Goal: Task Accomplishment & Management: Use online tool/utility

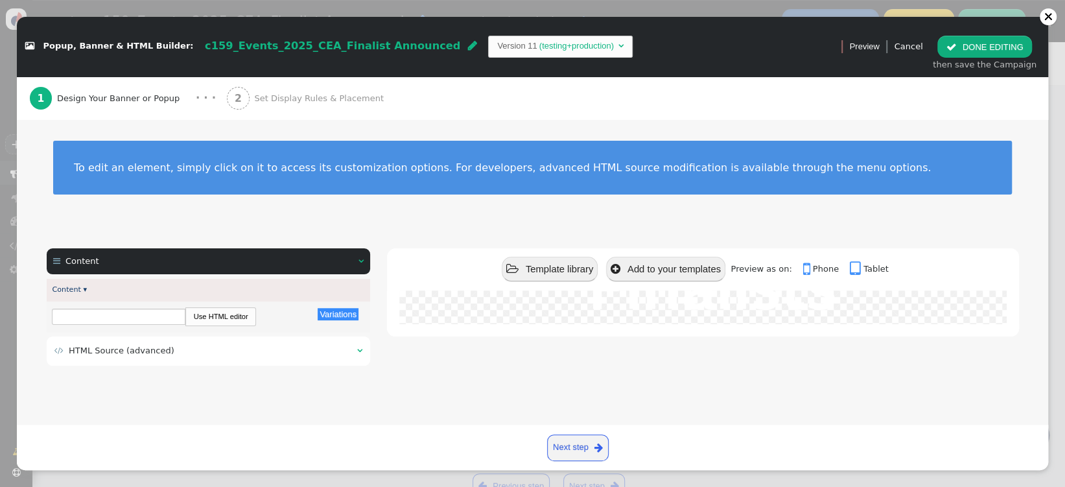
click at [205, 351] on td " HTML Source (advanced)" at bounding box center [201, 350] width 294 height 13
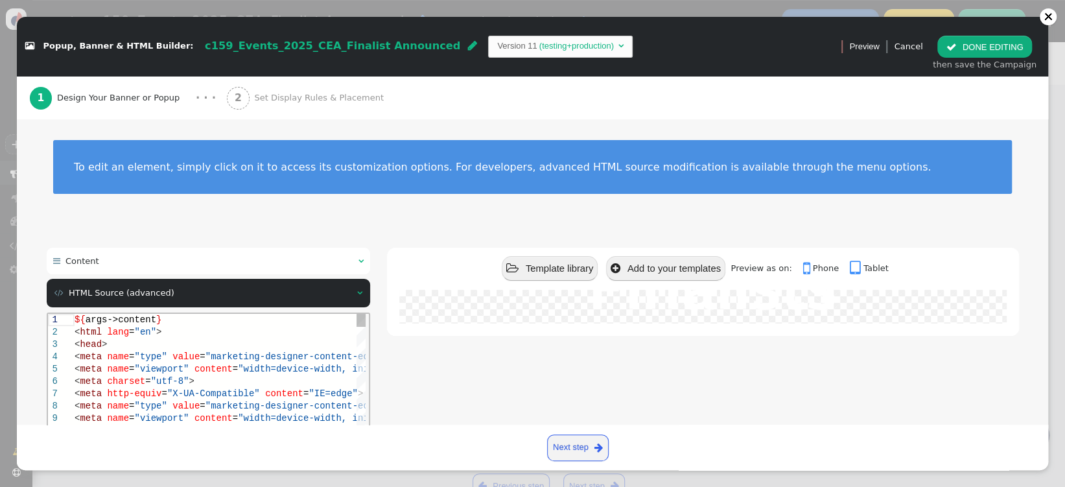
click at [207, 375] on div "< meta charset = "utf-8" >" at bounding box center [250, 381] width 353 height 12
type textarea "${args->content} <html lang="en"> <head> <meta name="type" value="marketing-des…"
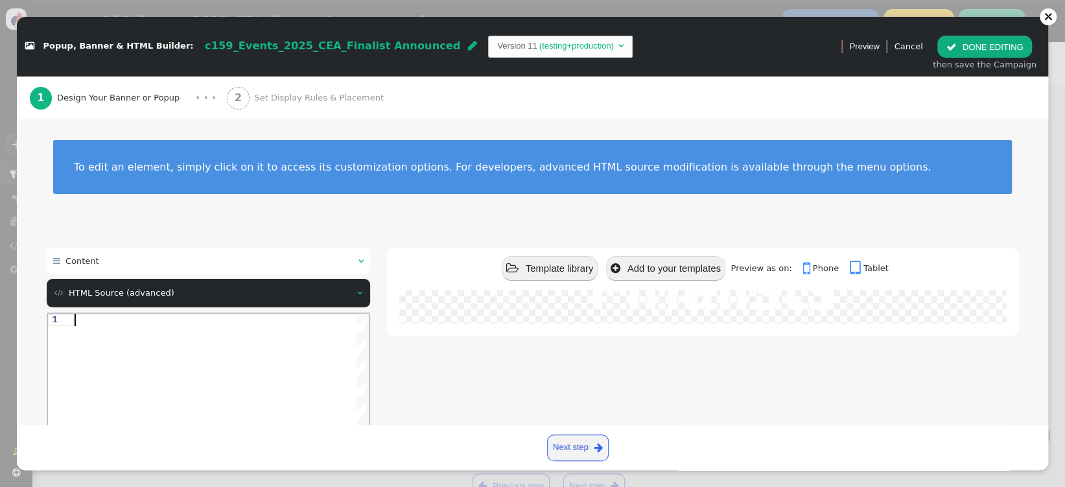
paste textarea "${menu name='Content', icon='bars'} ${menu args->content name='Content'}"
type textarea "${menu name='Content', icon='bars'} ${menu args->content name='Content'}"
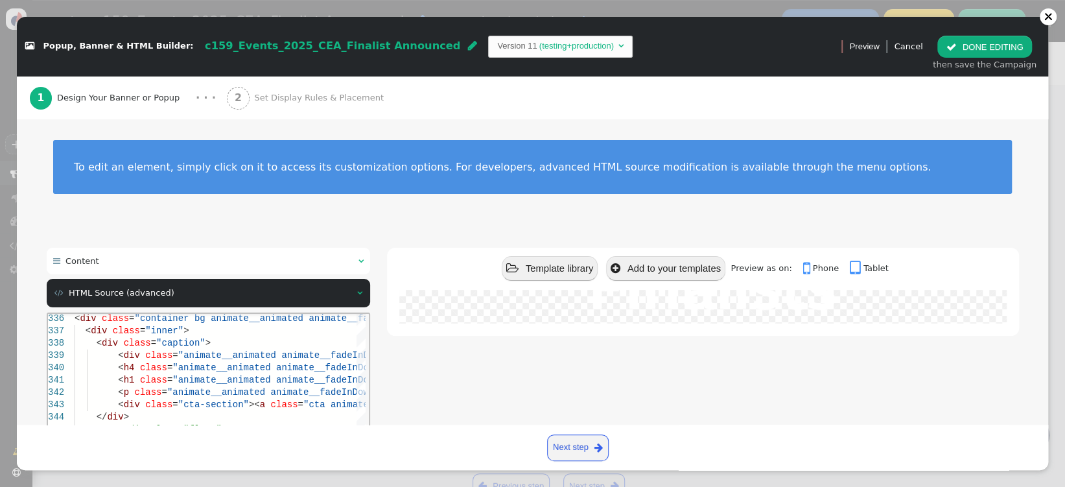
click at [464, 375] on div " Template library  Add to your templates Preview as on:  Phone  Tablet 2025…" at bounding box center [703, 408] width 632 height 321
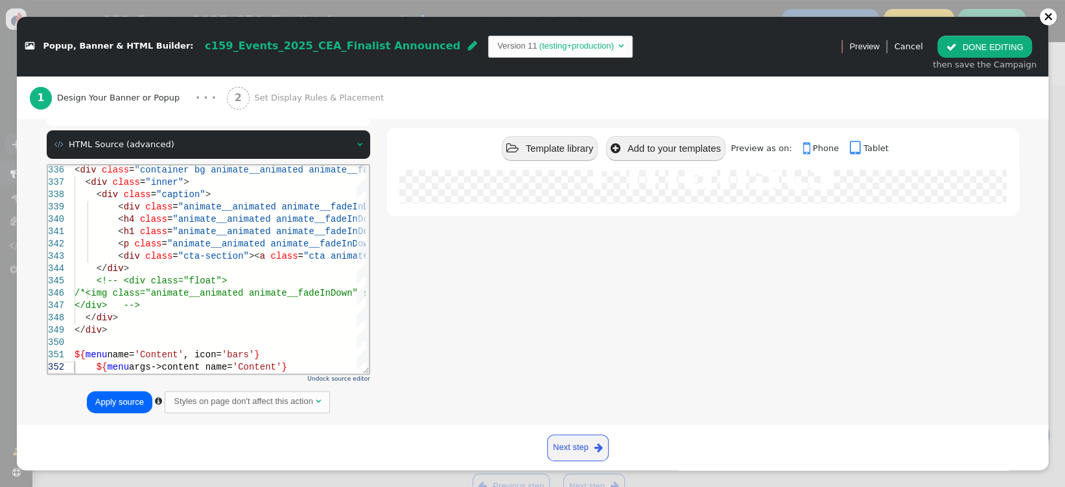
scroll to position [168, 0]
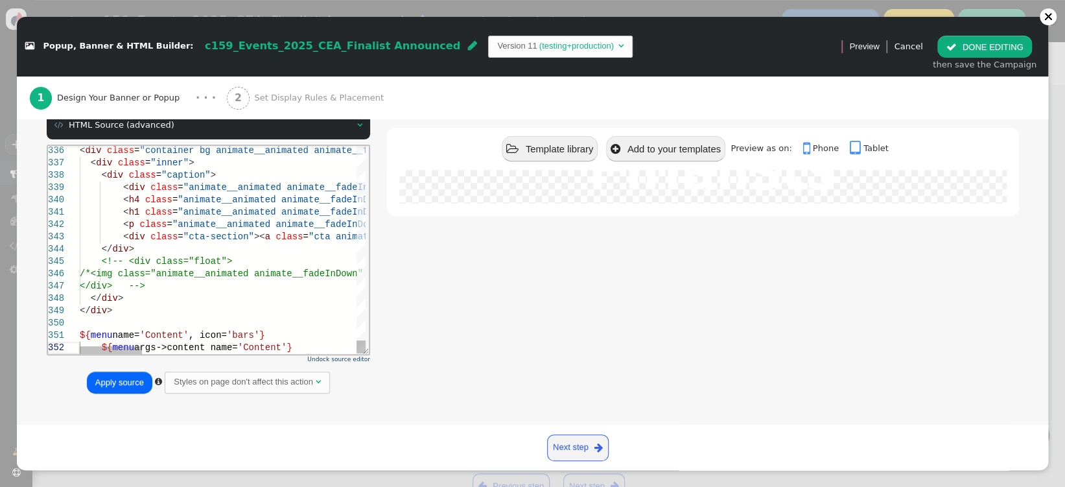
click at [115, 393] on div "Apply source  Styles on page don't affect this action " at bounding box center [209, 382] width 324 height 23
click at [115, 390] on button "Apply source" at bounding box center [119, 383] width 65 height 22
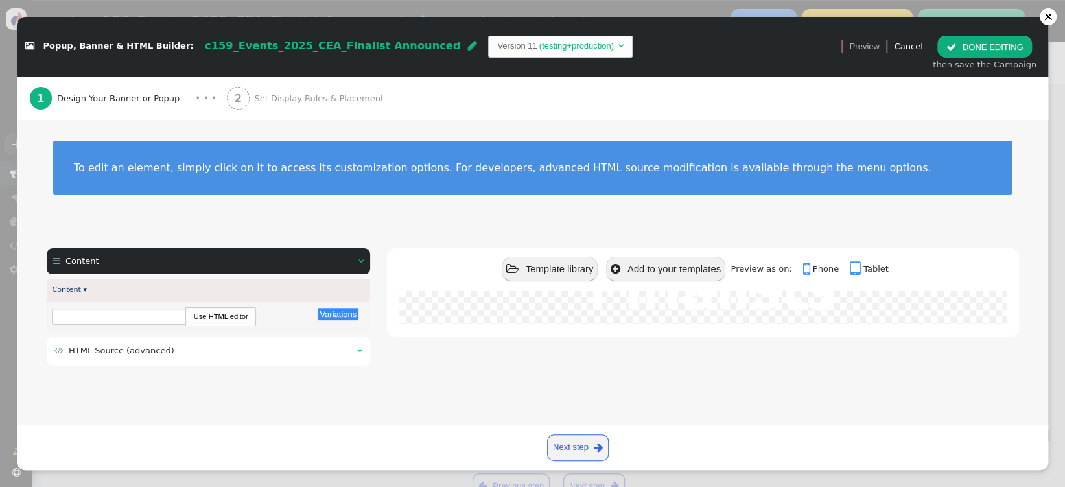
scroll to position [338, 0]
click at [978, 51] on button " DONE EDITING" at bounding box center [985, 47] width 94 height 22
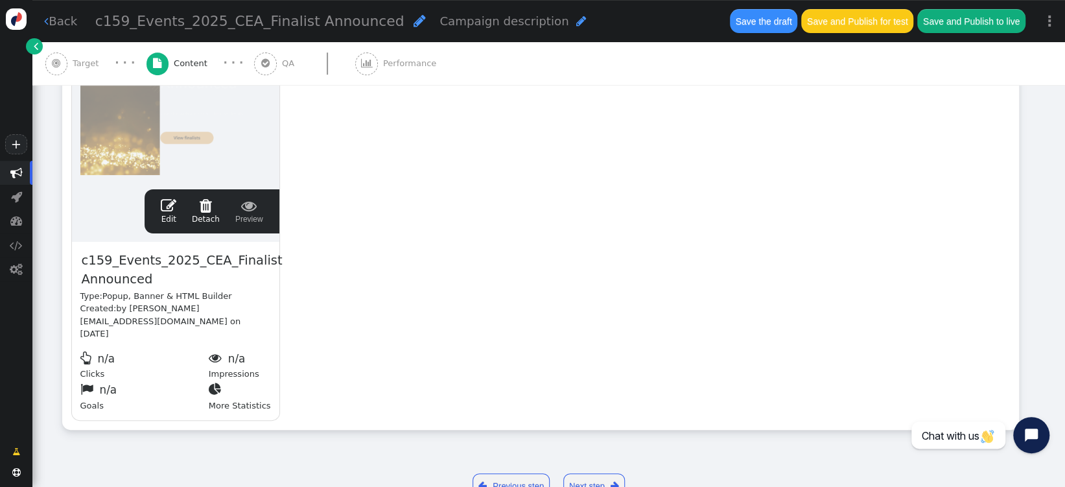
click at [757, 19] on button "Save the draft" at bounding box center [763, 20] width 67 height 23
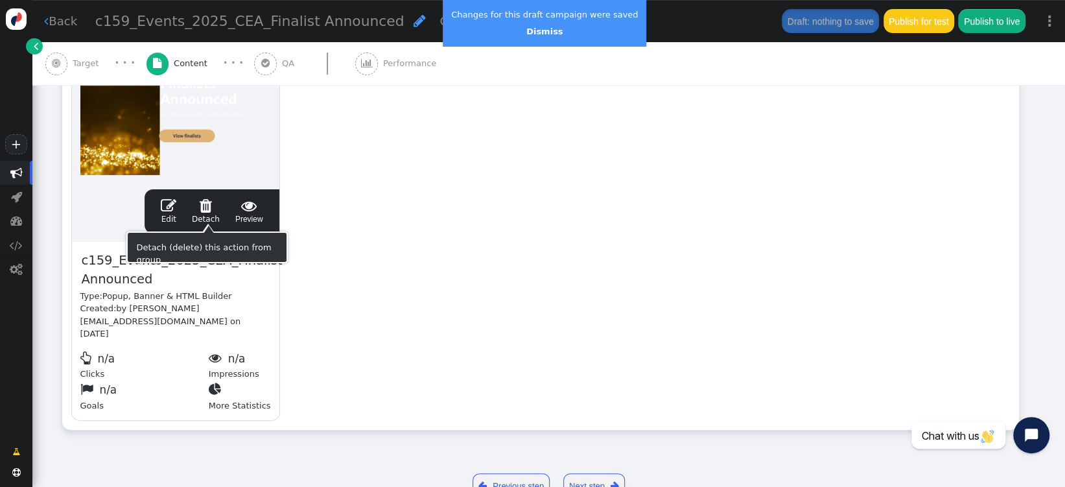
click at [174, 204] on span "" at bounding box center [169, 206] width 16 height 16
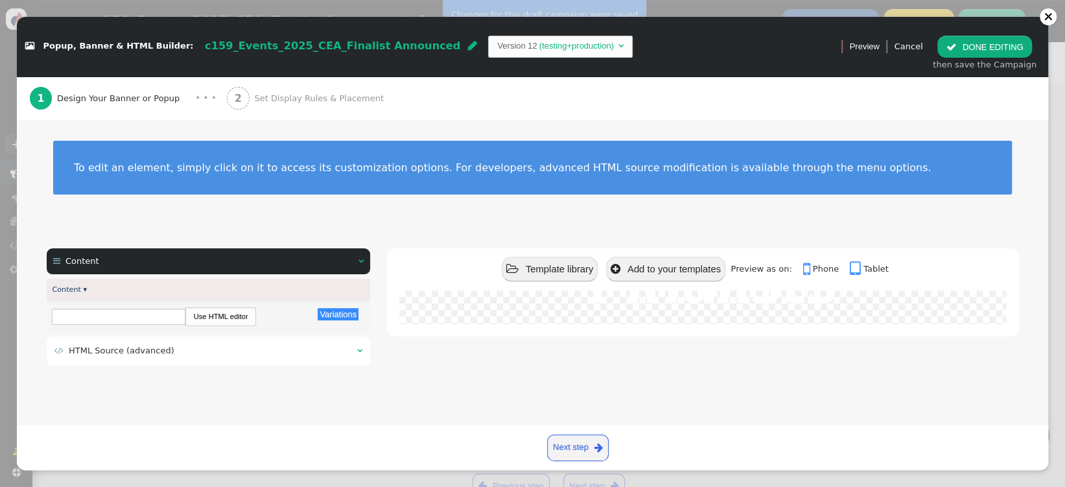
click at [222, 345] on td " HTML Source (advanced)" at bounding box center [201, 350] width 294 height 13
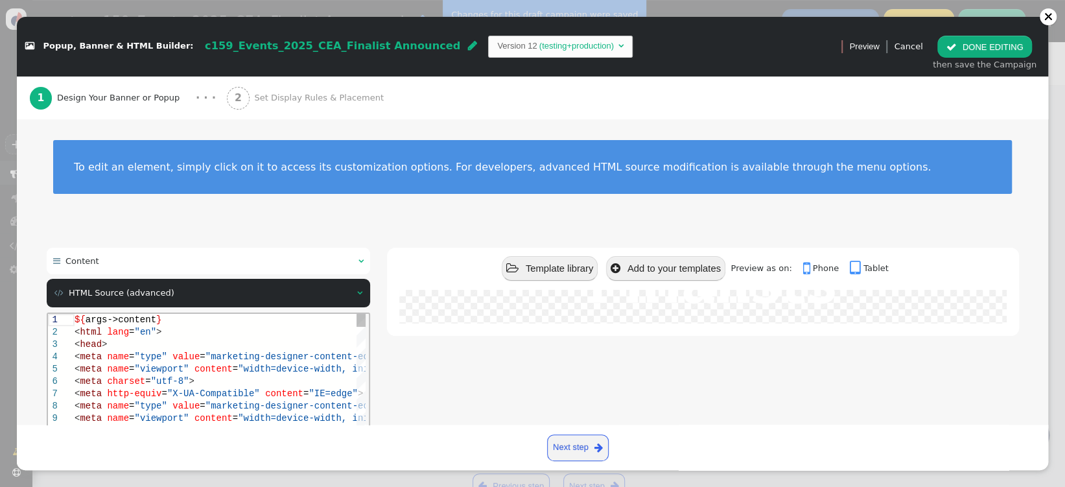
click at [209, 368] on span "content" at bounding box center [213, 368] width 38 height 10
type textarea "${args->content} <html lang="en"> <head> <meta name="type" value="marketing-des…"
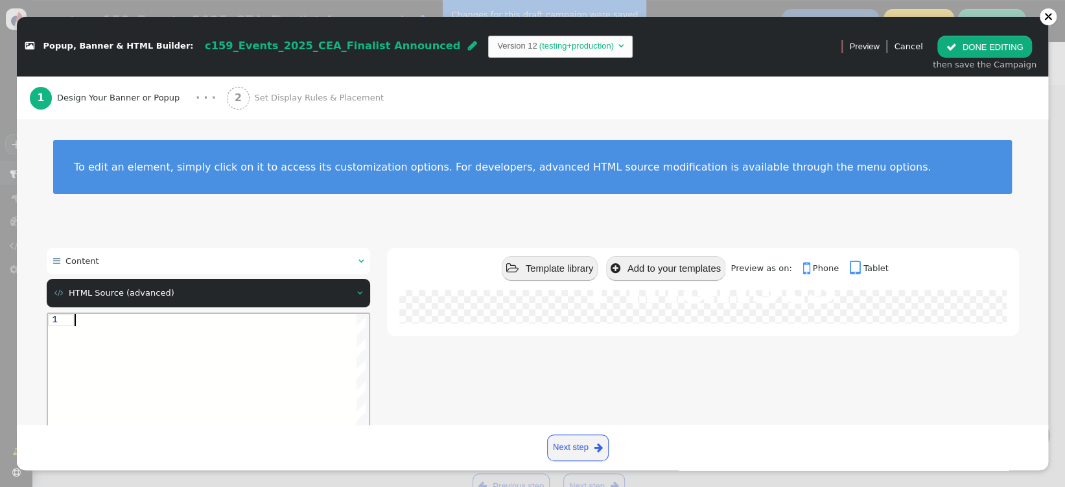
paste textarea "${menu name='Content', icon='bars'} ${menu args->content name='Content'}"
type textarea "${menu name='Content', icon='bars'} ${menu args->content name='Content'}"
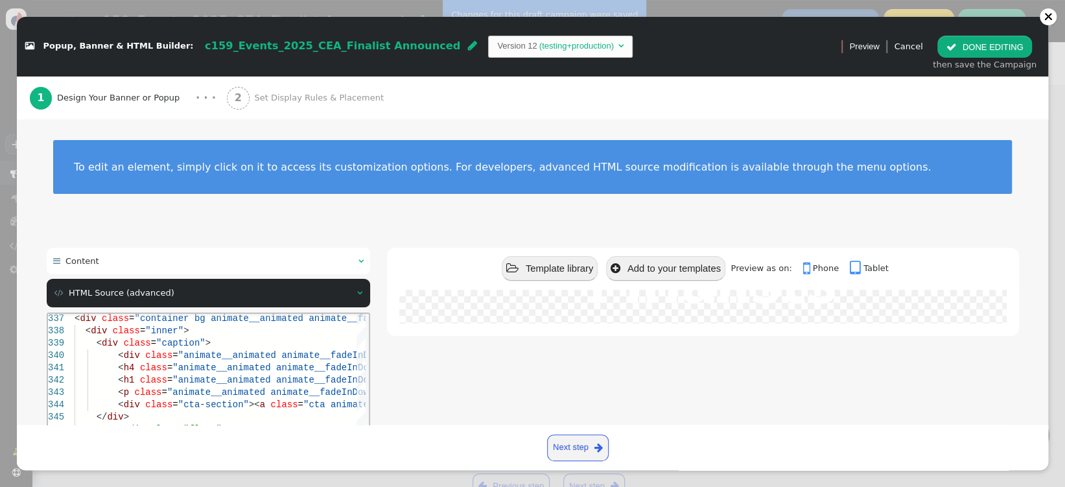
click at [457, 364] on div " Template library  Add to your templates Preview as on:  Phone  Tablet 2025…" at bounding box center [703, 408] width 632 height 321
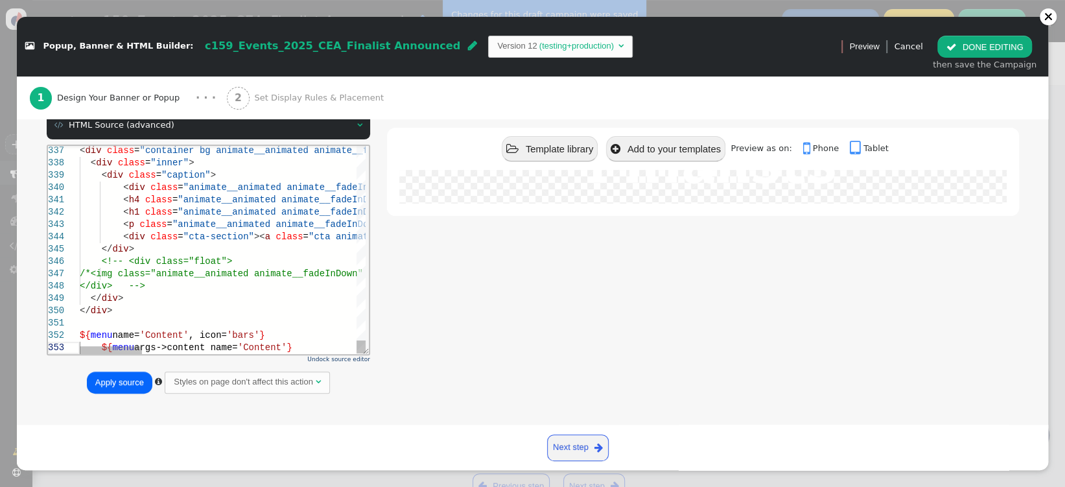
click at [118, 388] on button "Apply source" at bounding box center [119, 383] width 65 height 22
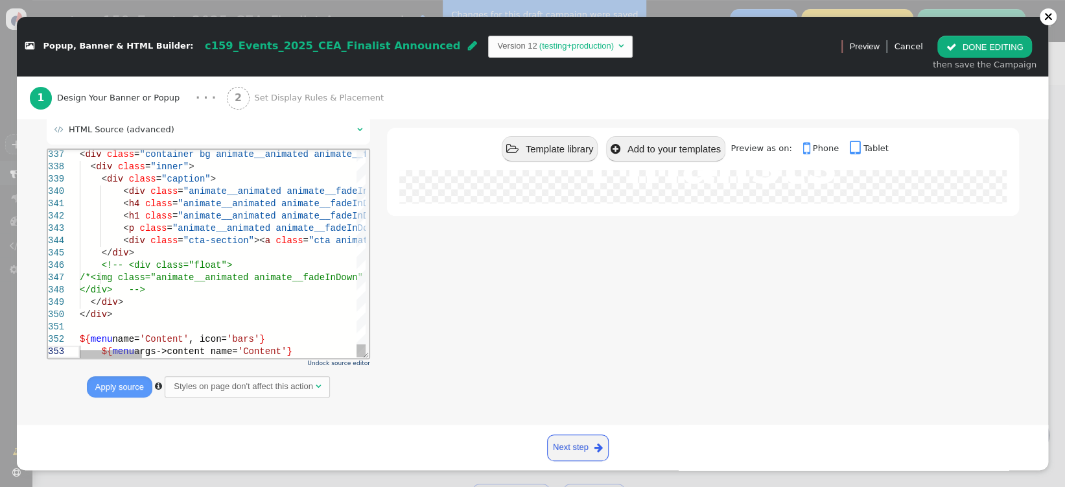
scroll to position [0, 0]
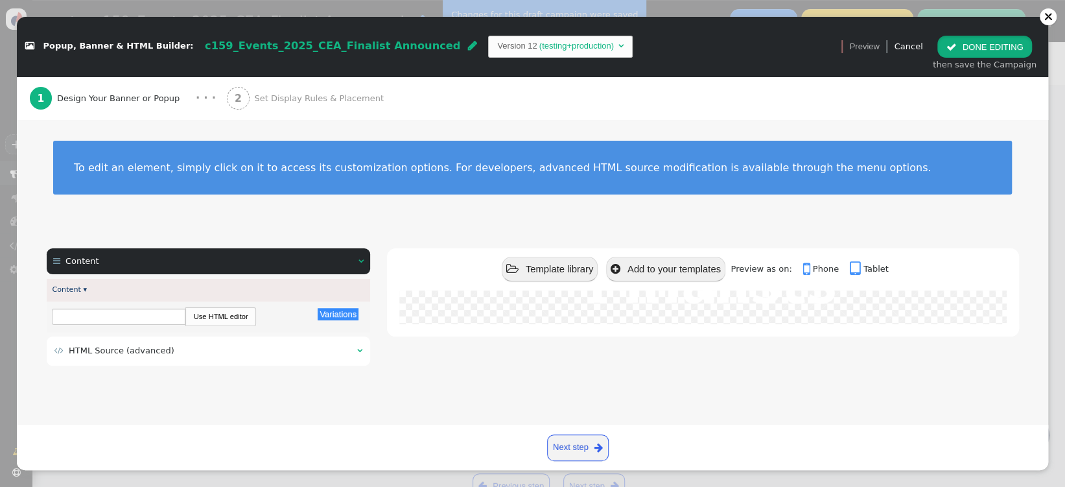
click at [1000, 49] on button " DONE EDITING" at bounding box center [985, 47] width 94 height 22
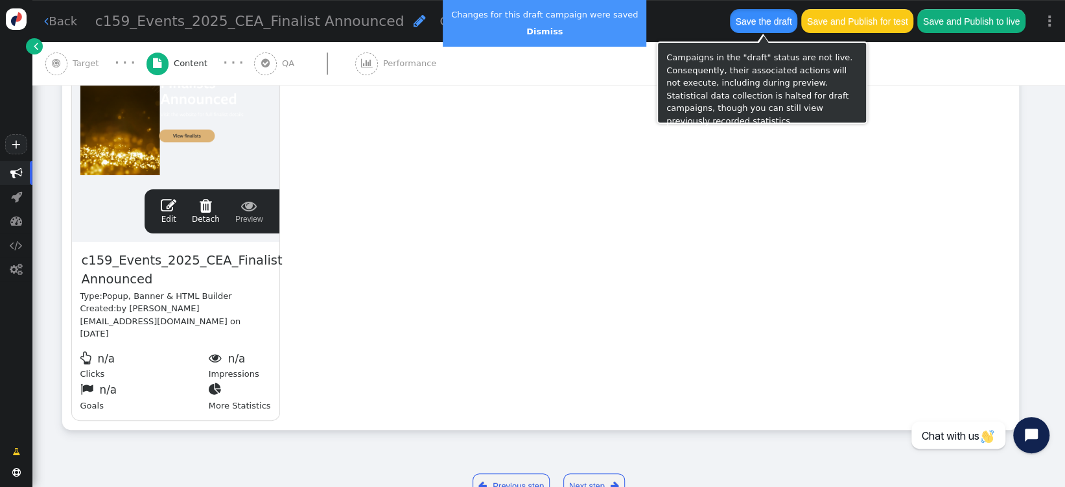
click at [775, 25] on button "Save the draft" at bounding box center [763, 20] width 67 height 23
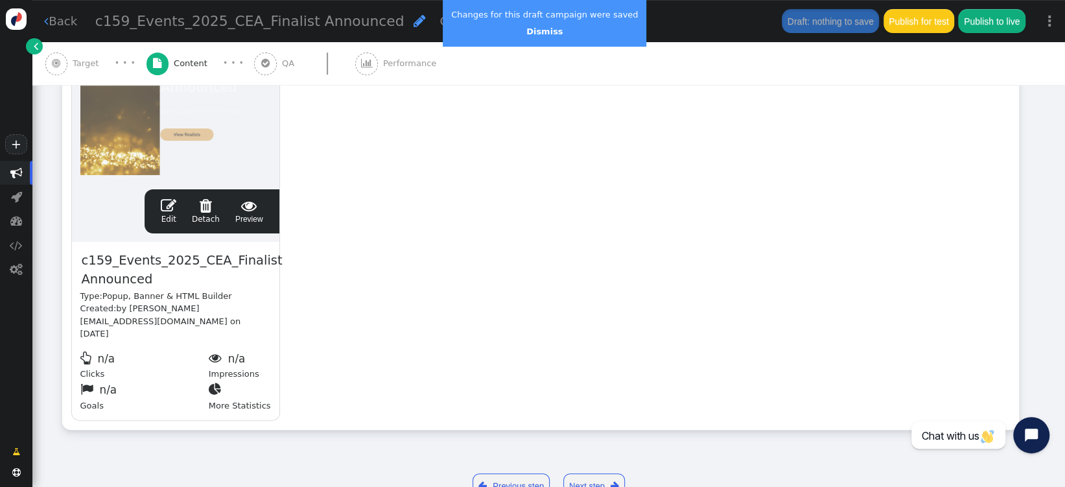
click at [169, 206] on span "" at bounding box center [169, 206] width 16 height 16
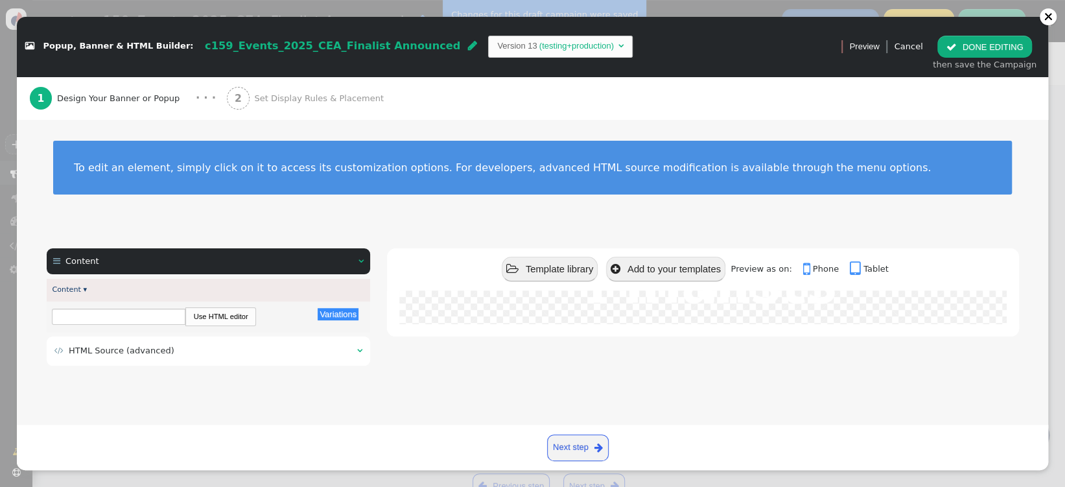
click at [225, 351] on td " HTML Source (advanced)" at bounding box center [201, 350] width 294 height 13
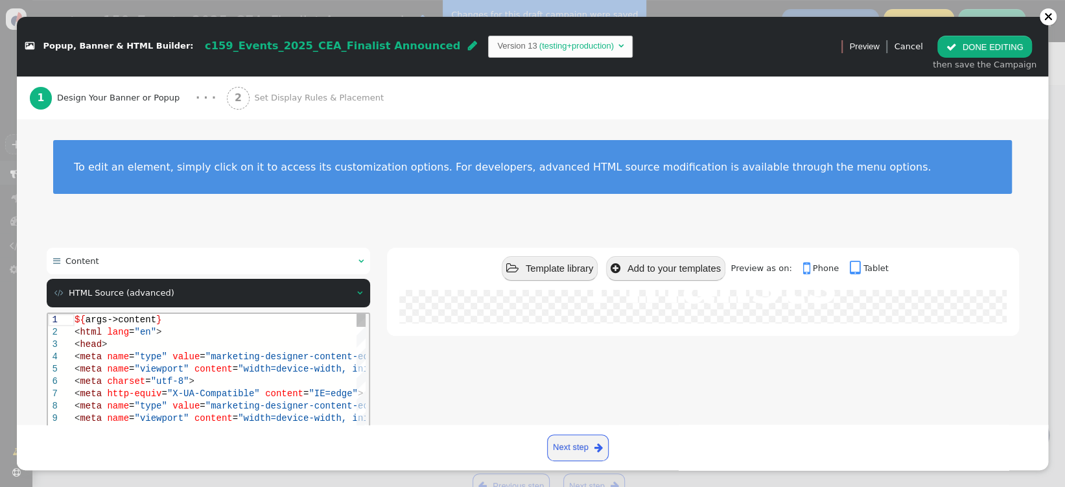
click at [213, 373] on span "content" at bounding box center [213, 368] width 38 height 10
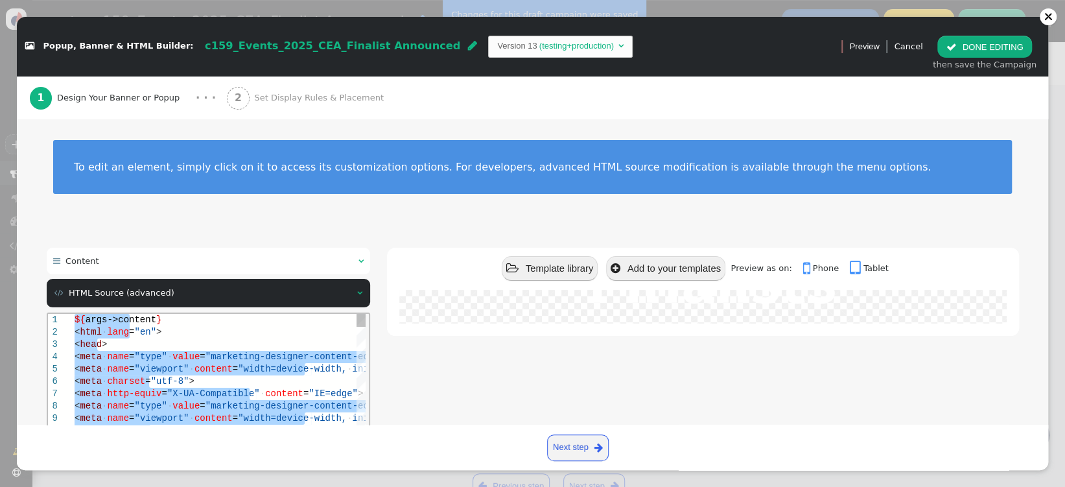
paste textarea "</div>"
type textarea "</div> ${menu name='Content', icon='bars'} ${menu args->content name='Content'}"
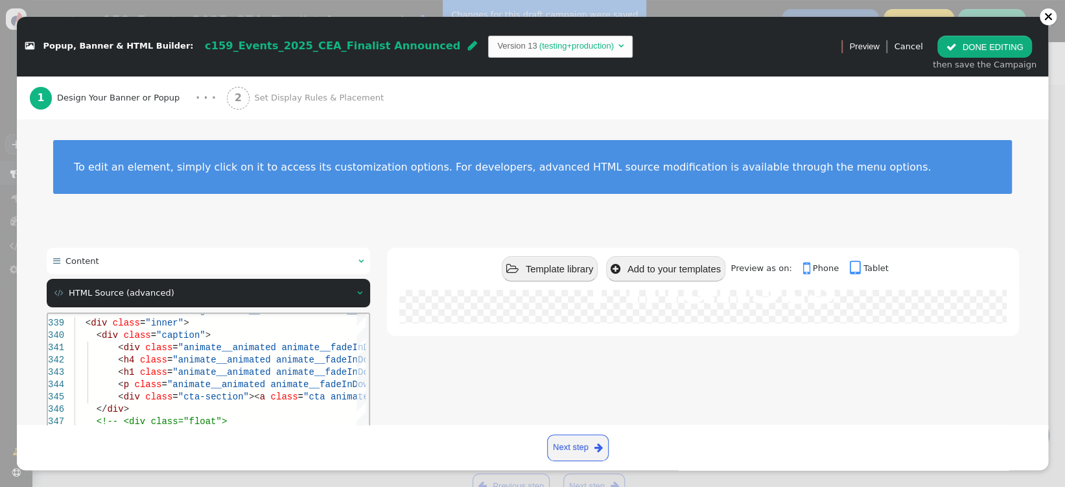
scroll to position [168, 0]
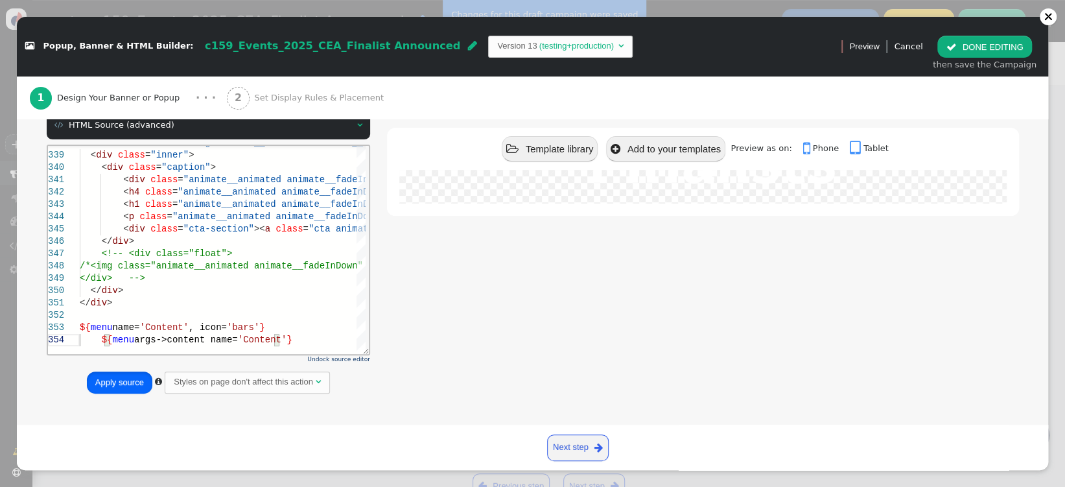
click at [115, 375] on button "Apply source" at bounding box center [119, 383] width 65 height 22
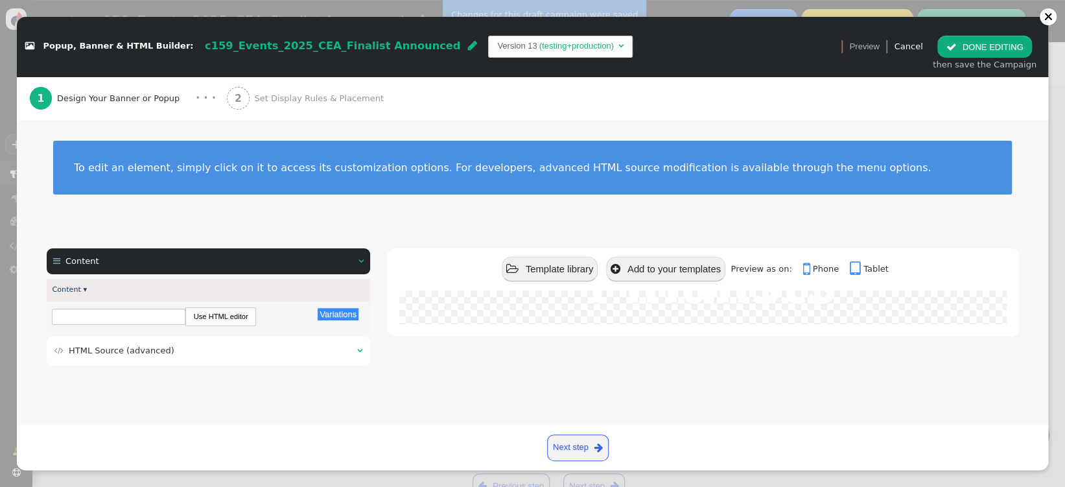
click at [965, 48] on button " DONE EDITING" at bounding box center [985, 47] width 94 height 22
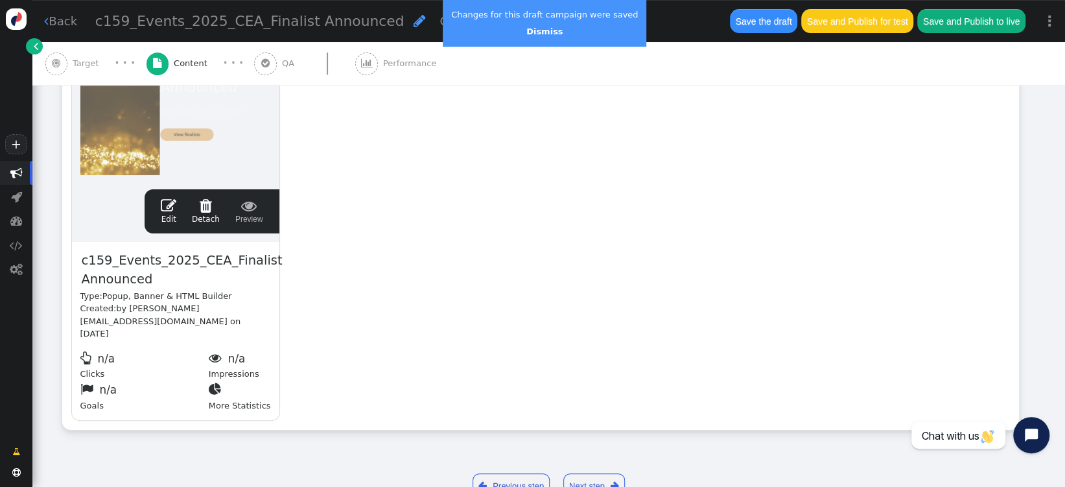
click at [755, 19] on button "Save the draft" at bounding box center [763, 20] width 67 height 23
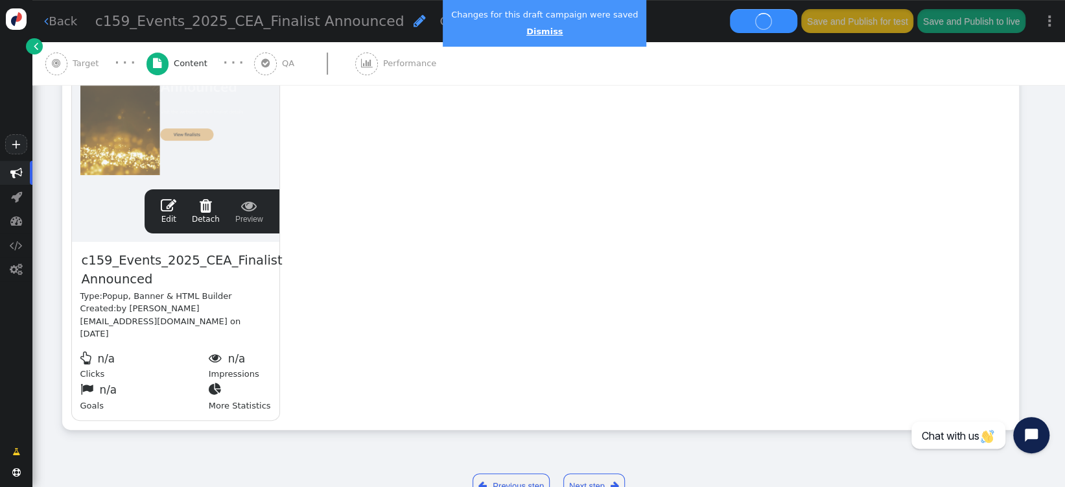
click at [543, 35] on link "Dismiss" at bounding box center [544, 32] width 36 height 10
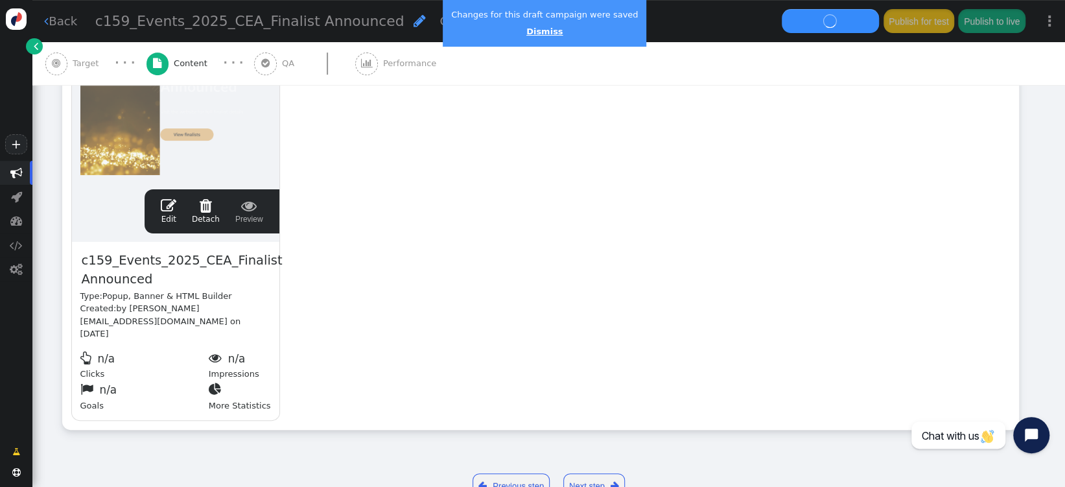
click at [534, 35] on link "Dismiss" at bounding box center [544, 32] width 36 height 10
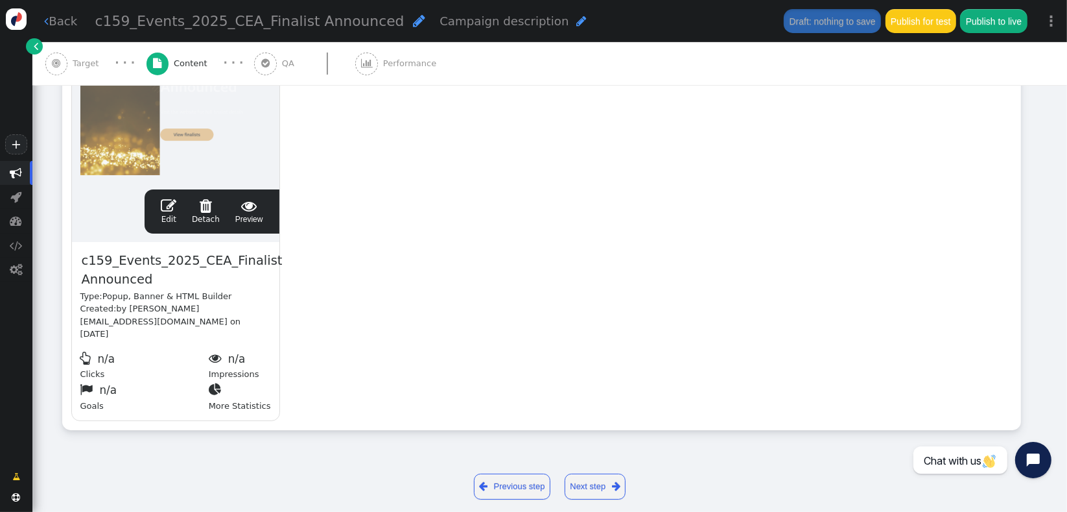
click at [166, 209] on span "" at bounding box center [169, 206] width 16 height 16
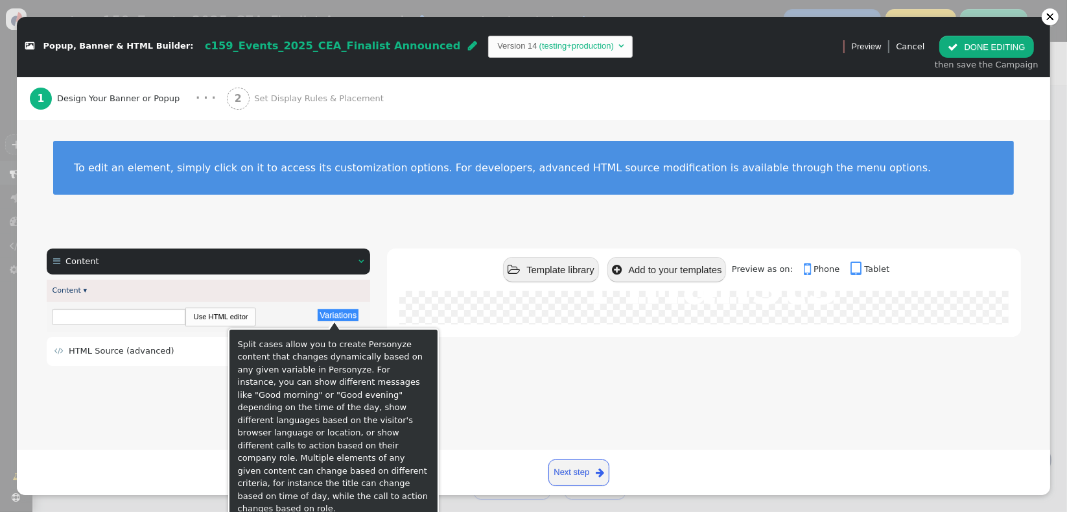
click at [172, 353] on td " HTML Source (advanced)" at bounding box center [201, 350] width 294 height 13
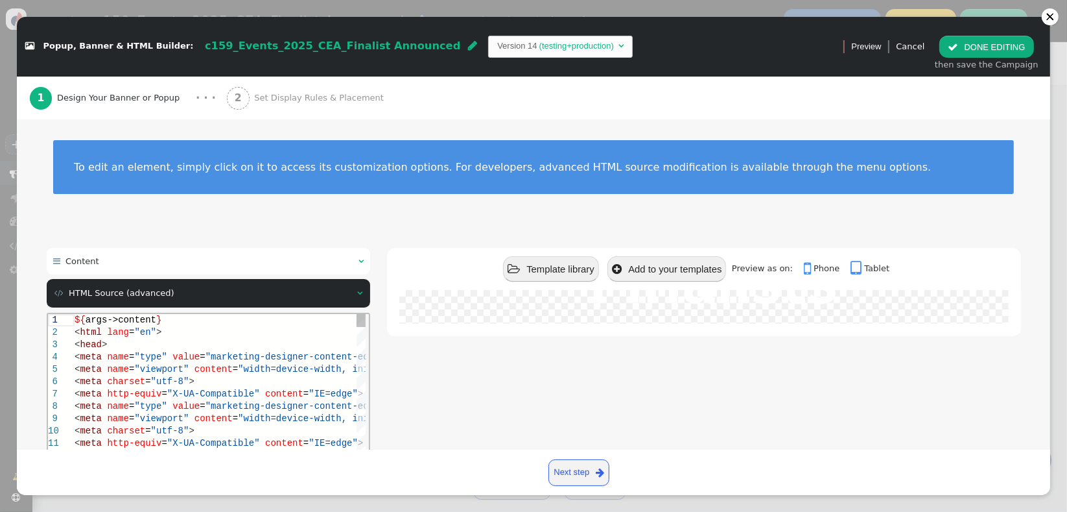
click at [194, 365] on span "content" at bounding box center [213, 368] width 38 height 10
type textarea "${args->content} <html lang="en"> <head> <meta name="type" value="marketing-des…"
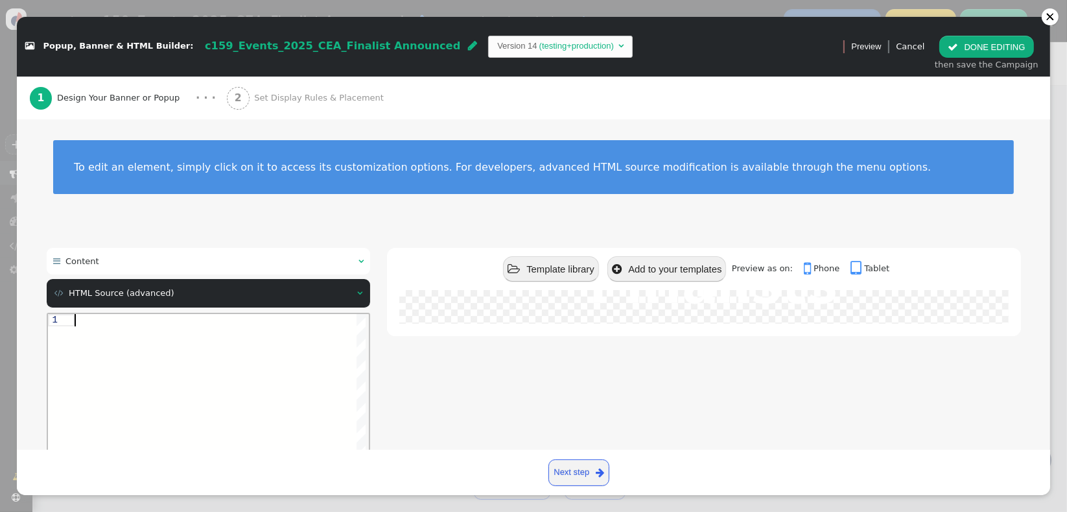
paste textarea "</div> ${menu name='Content', icon='bars'} ${menu args->content name='Content'}"
type textarea "</div> ${menu name='Content', icon='bars'} ${menu args->content name='Content'}"
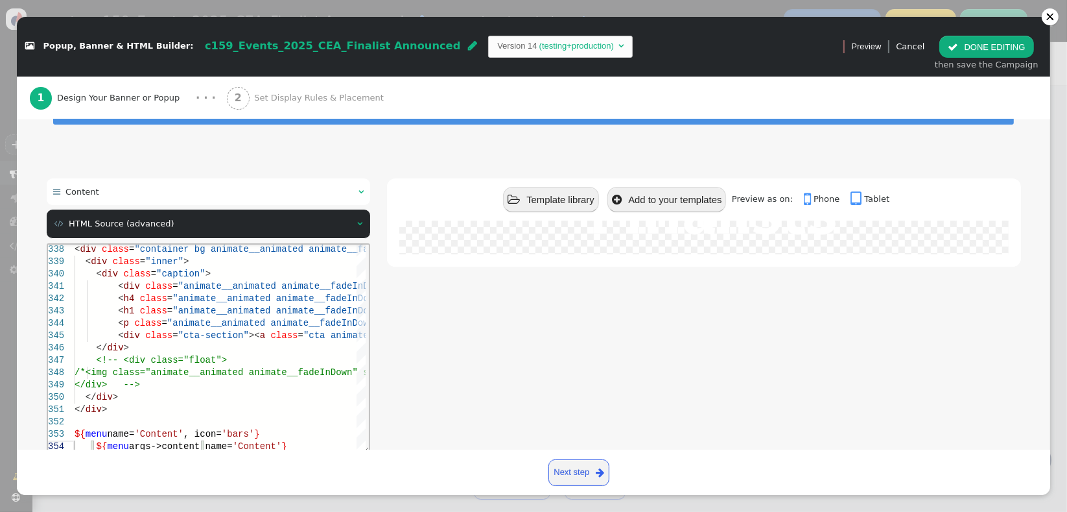
scroll to position [143, 0]
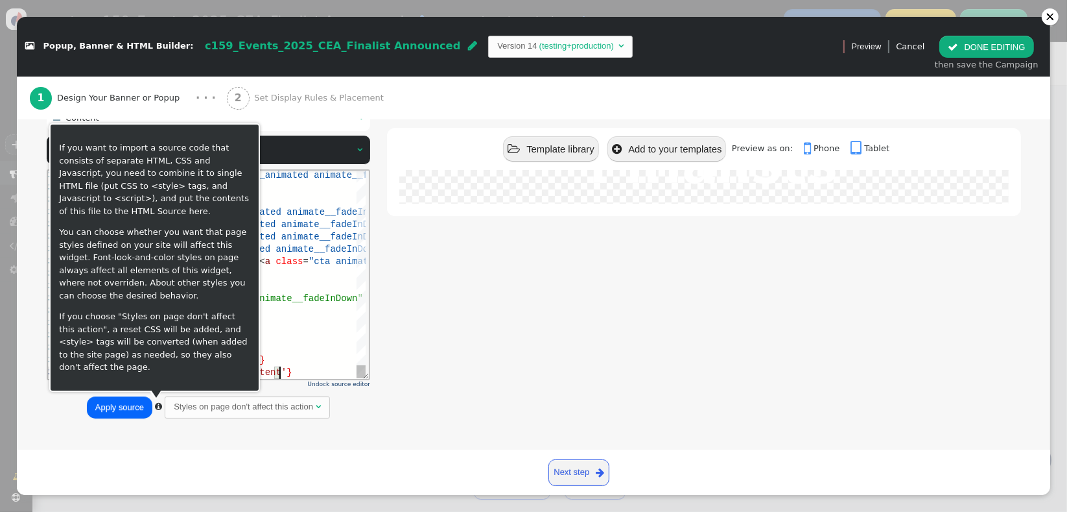
click at [134, 402] on button "Apply source" at bounding box center [119, 407] width 65 height 22
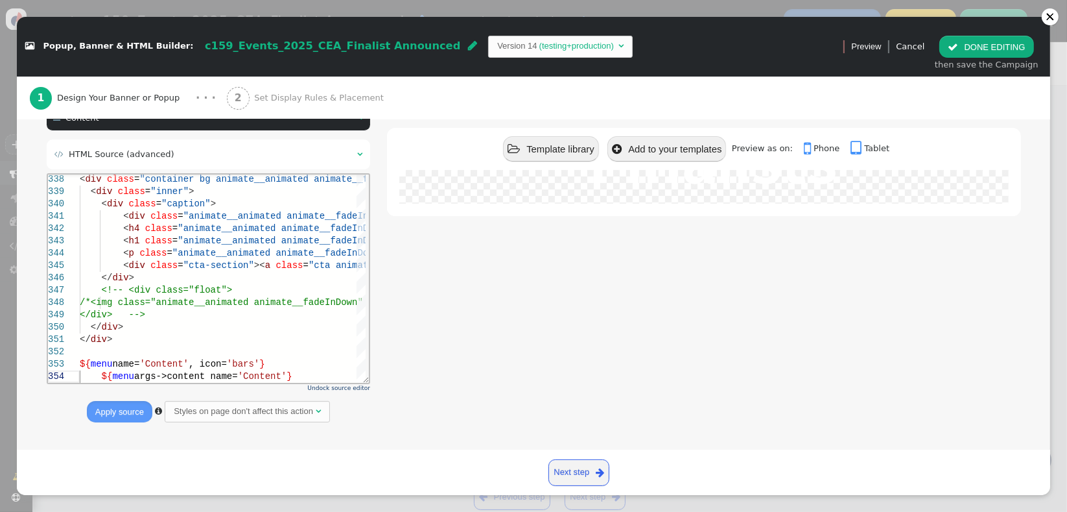
scroll to position [0, 0]
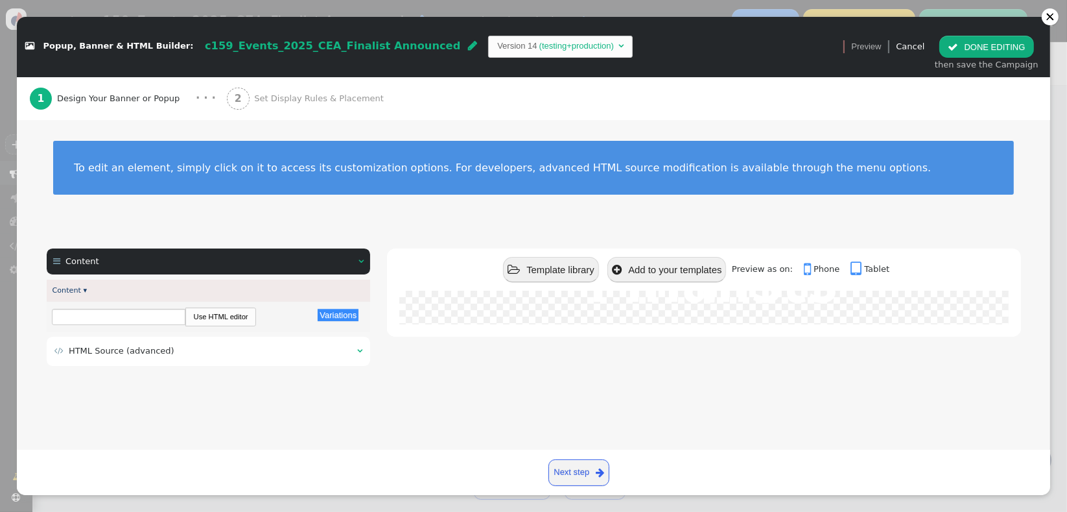
click at [1004, 49] on button " DONE EDITING" at bounding box center [986, 47] width 94 height 22
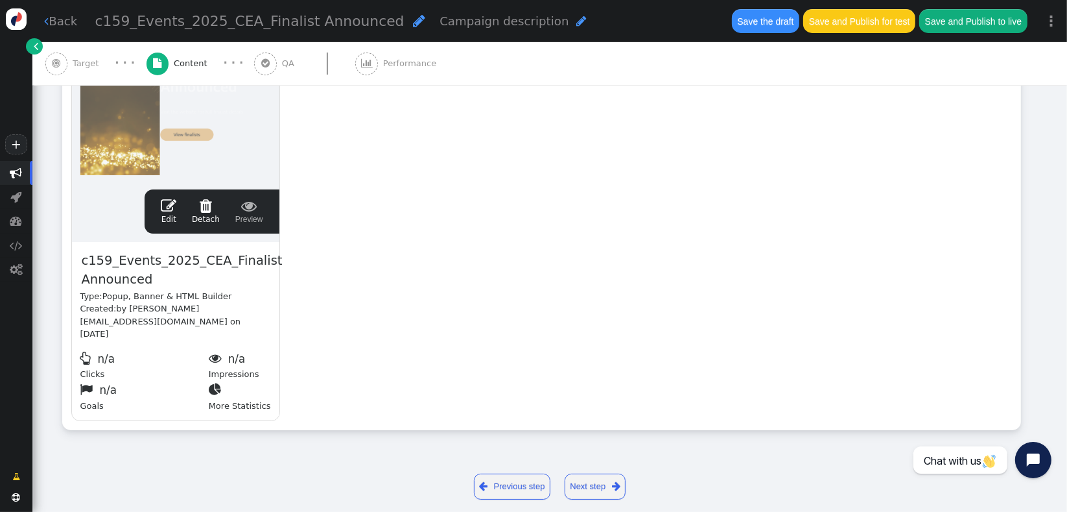
click at [769, 25] on button "Save the draft" at bounding box center [765, 20] width 67 height 23
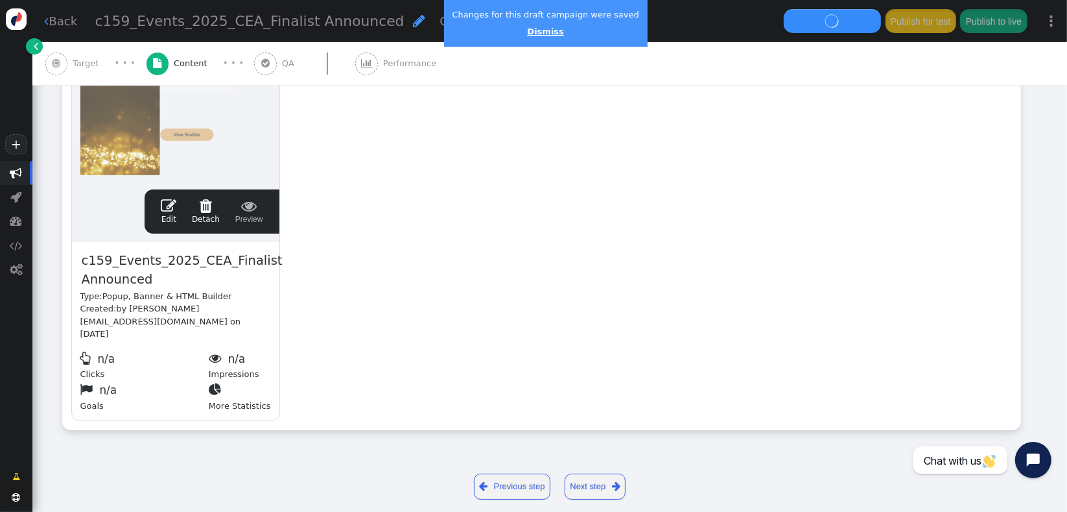
click at [538, 34] on link "Dismiss" at bounding box center [545, 32] width 36 height 10
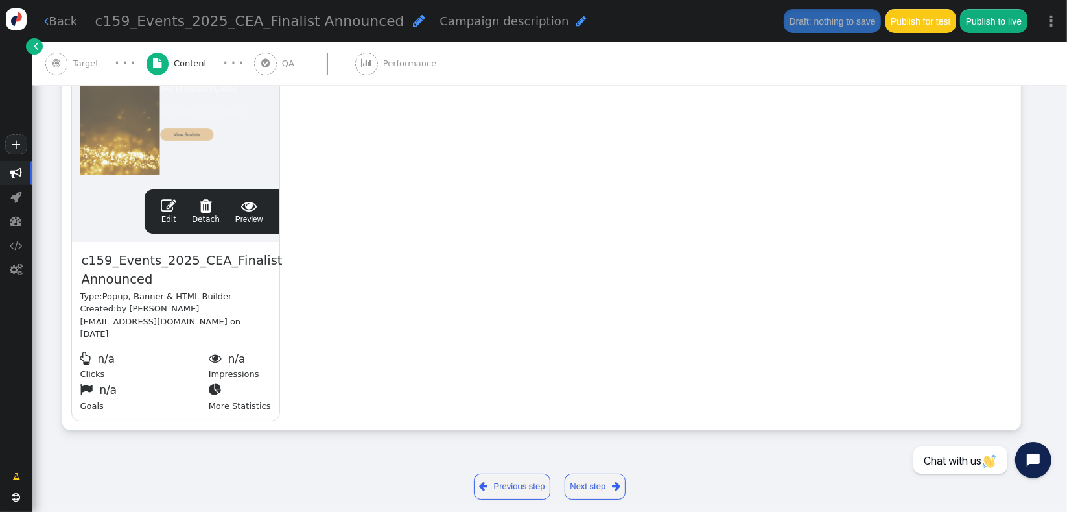
click at [168, 212] on link " Edit" at bounding box center [169, 211] width 16 height 27
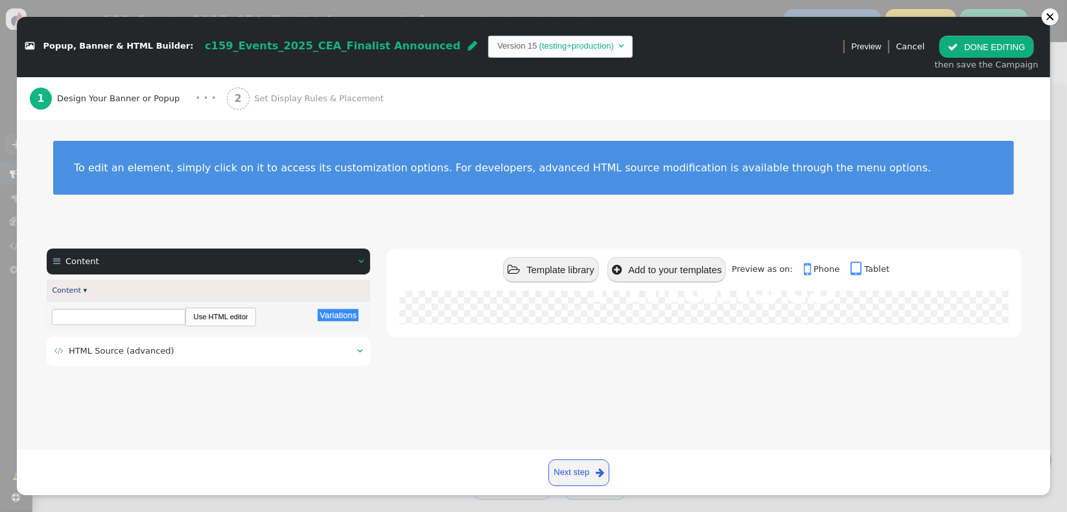
click at [144, 355] on span "HTML Source (advanced)" at bounding box center [122, 351] width 106 height 10
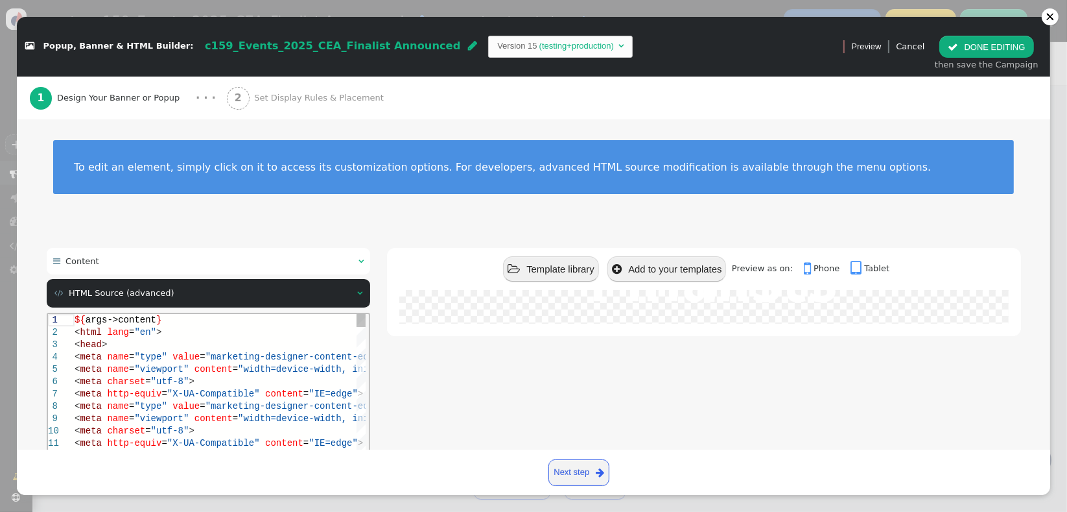
click at [145, 388] on span "http-equiv" at bounding box center [133, 393] width 54 height 10
type textarea "${args->content} <html lang="en"> <head> <meta name="type" value="marketing-des…"
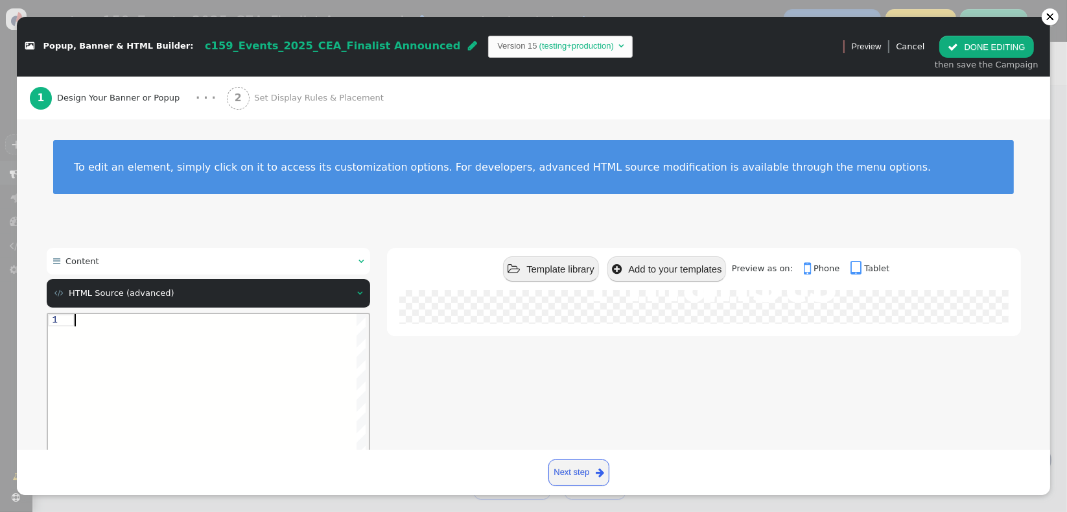
paste textarea "</div> ${menu name='Content', icon='bars'} ${menu args->content name='Content'}"
type textarea "</div> ${menu name='Content', icon='bars'} ${menu args->content name='Content'}"
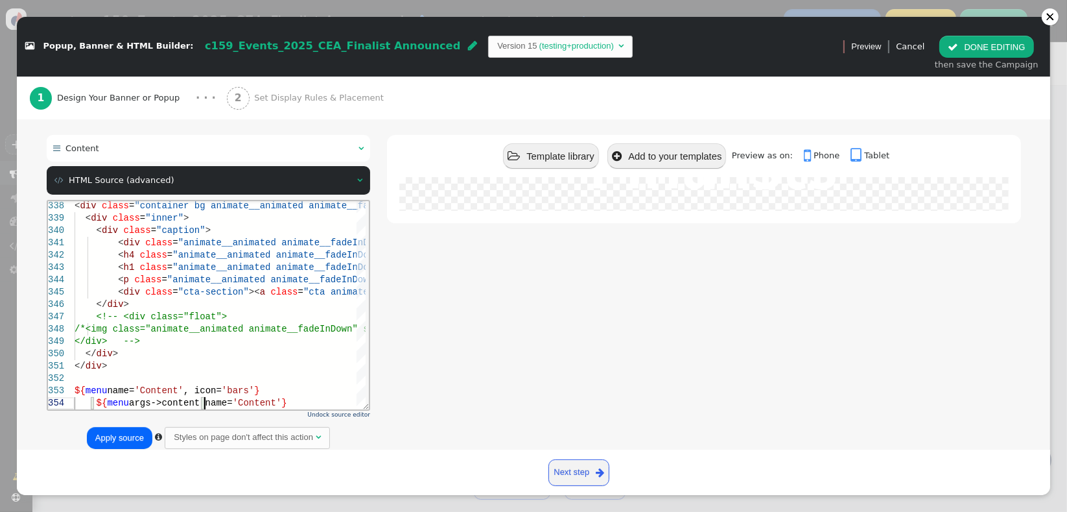
scroll to position [143, 0]
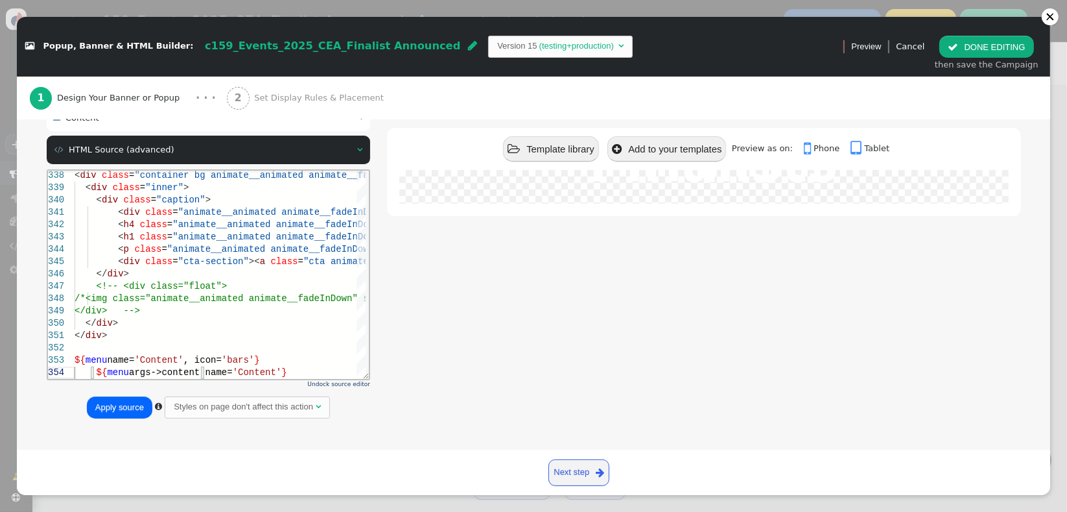
click at [121, 407] on button "Apply source" at bounding box center [119, 407] width 65 height 22
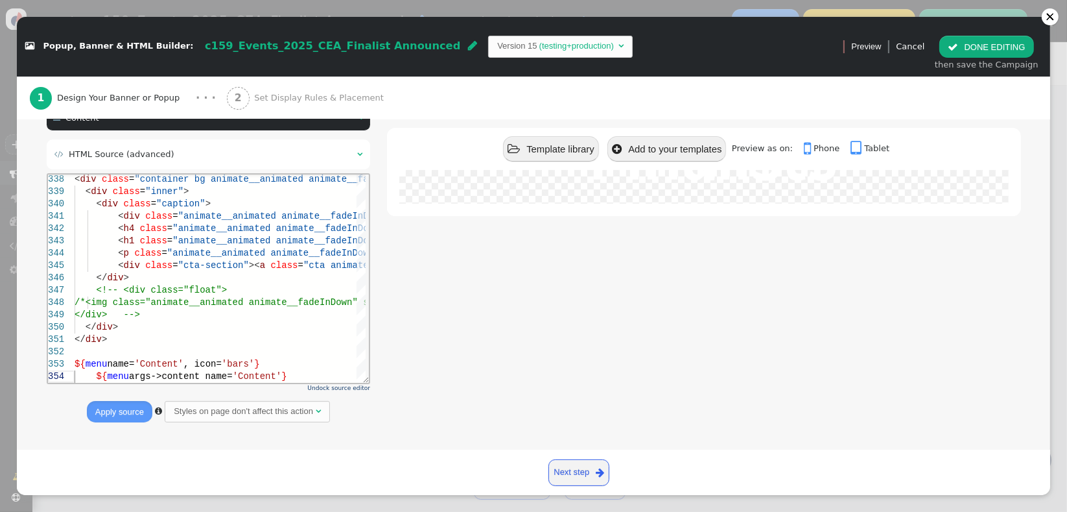
scroll to position [0, 0]
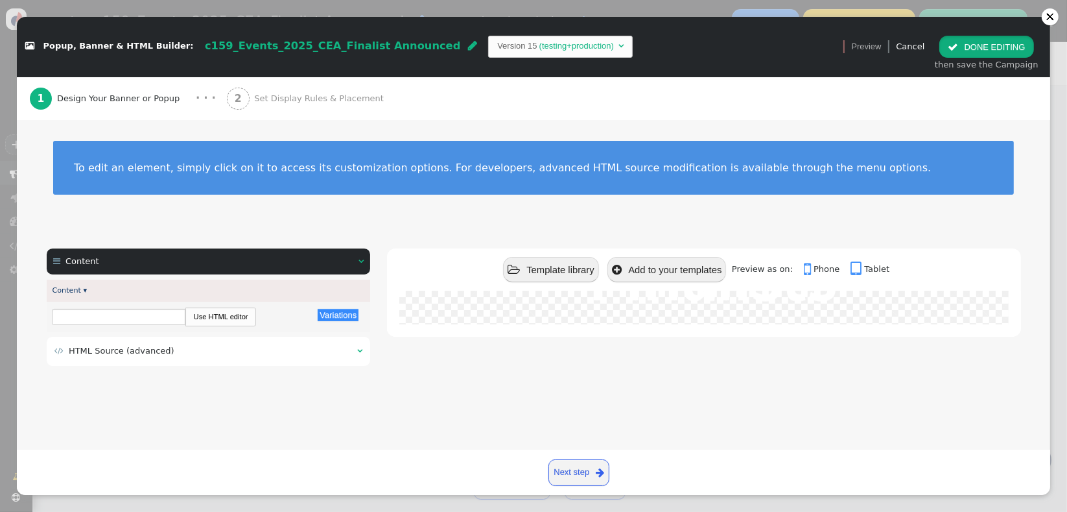
click at [965, 48] on button " DONE EDITING" at bounding box center [986, 47] width 94 height 22
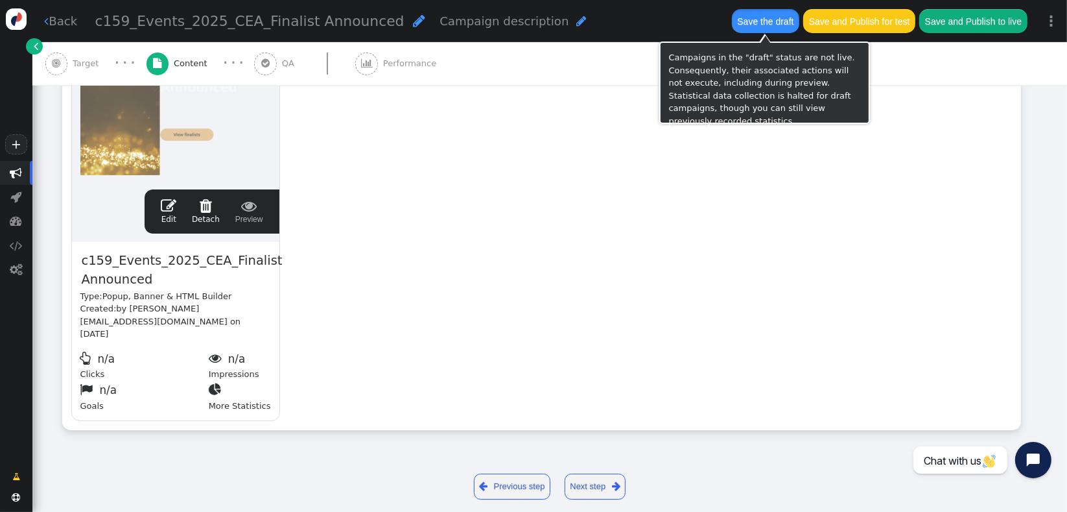
drag, startPoint x: 763, startPoint y: 27, endPoint x: 789, endPoint y: 118, distance: 94.4
click at [763, 27] on button "Save the draft" at bounding box center [765, 20] width 67 height 23
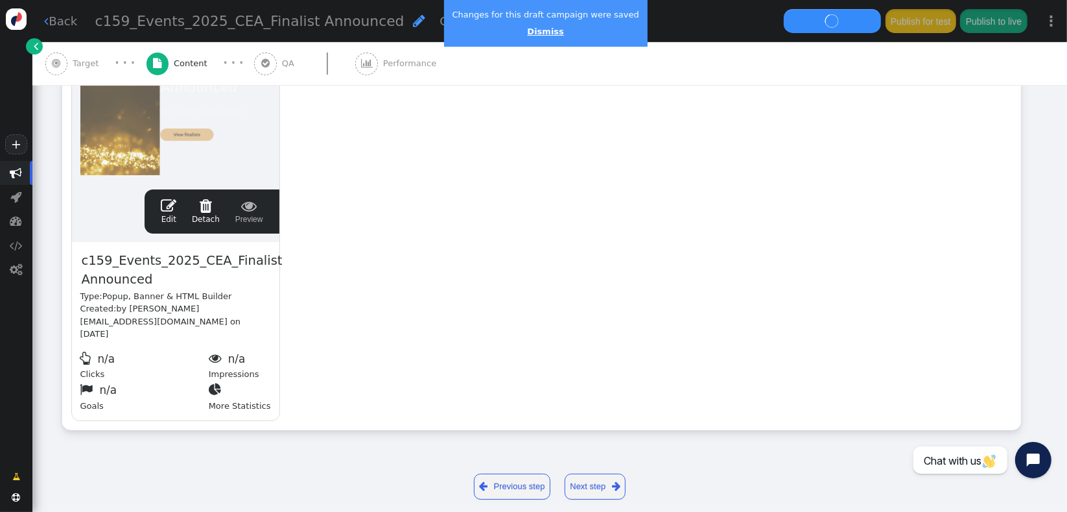
click at [530, 35] on link "Dismiss" at bounding box center [545, 32] width 36 height 10
